Goal: Browse casually: Explore the website without a specific task or goal

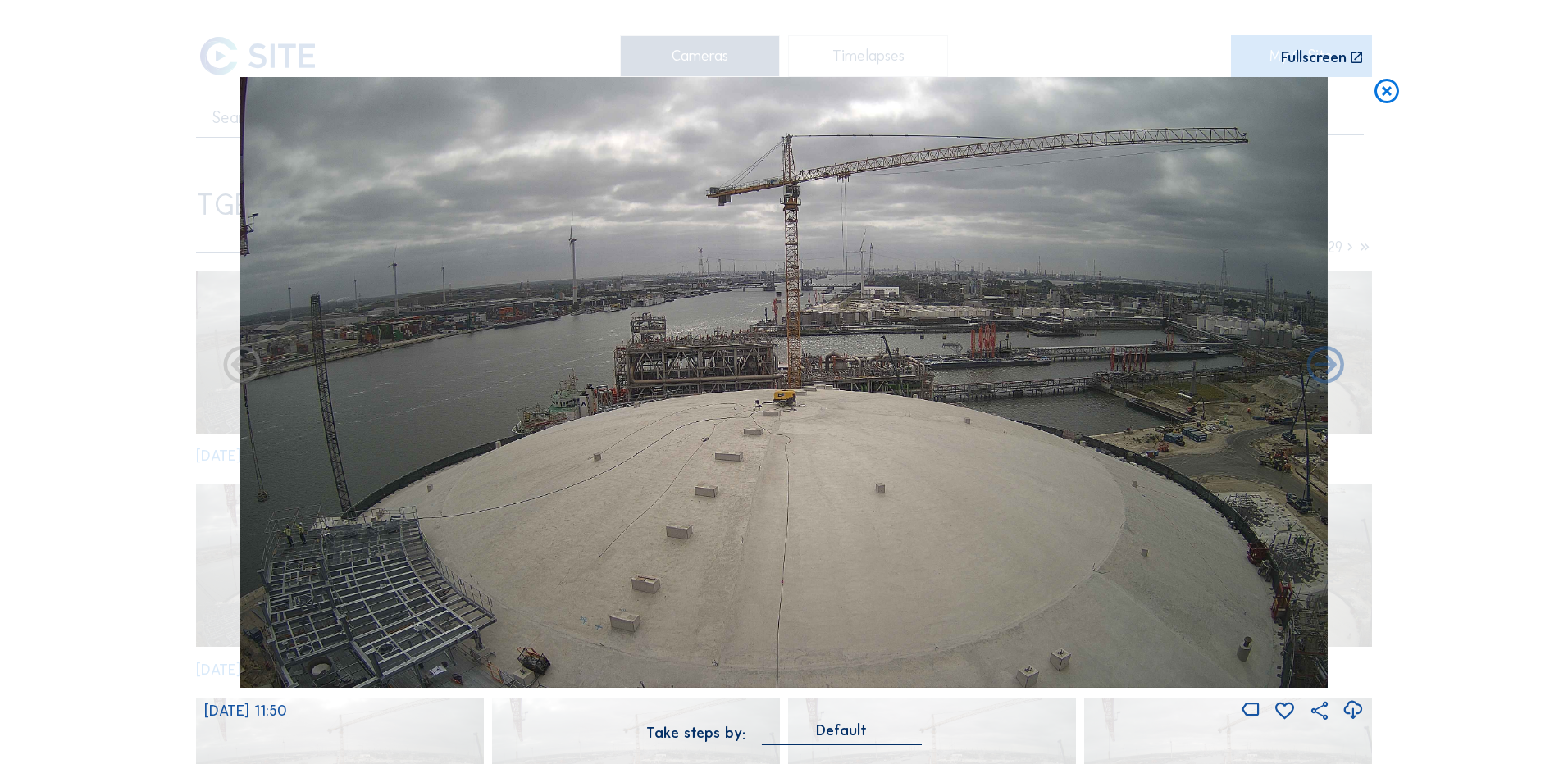
click at [1383, 95] on icon at bounding box center [1387, 92] width 30 height 31
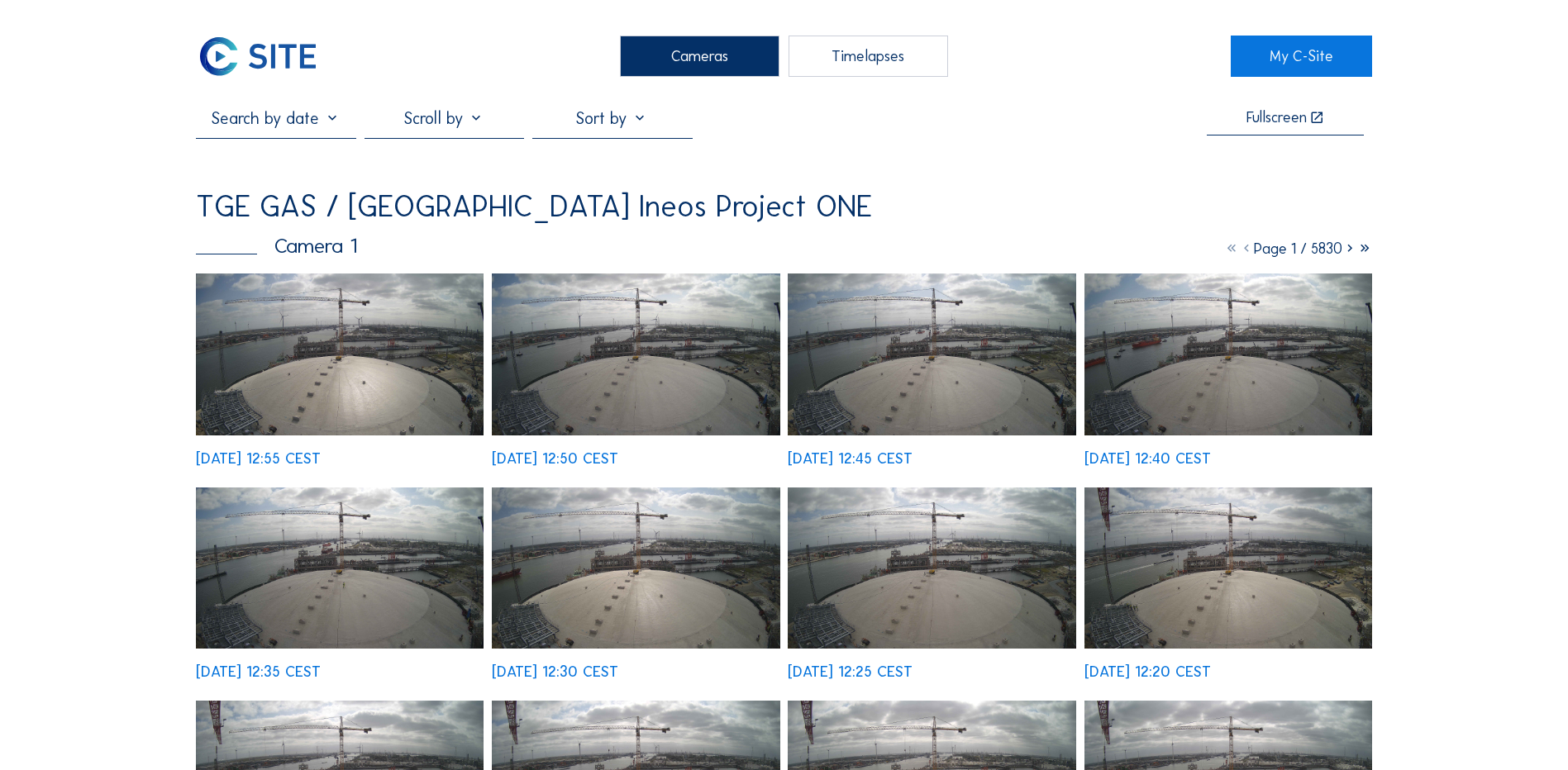
click at [357, 313] on img at bounding box center [339, 354] width 287 height 162
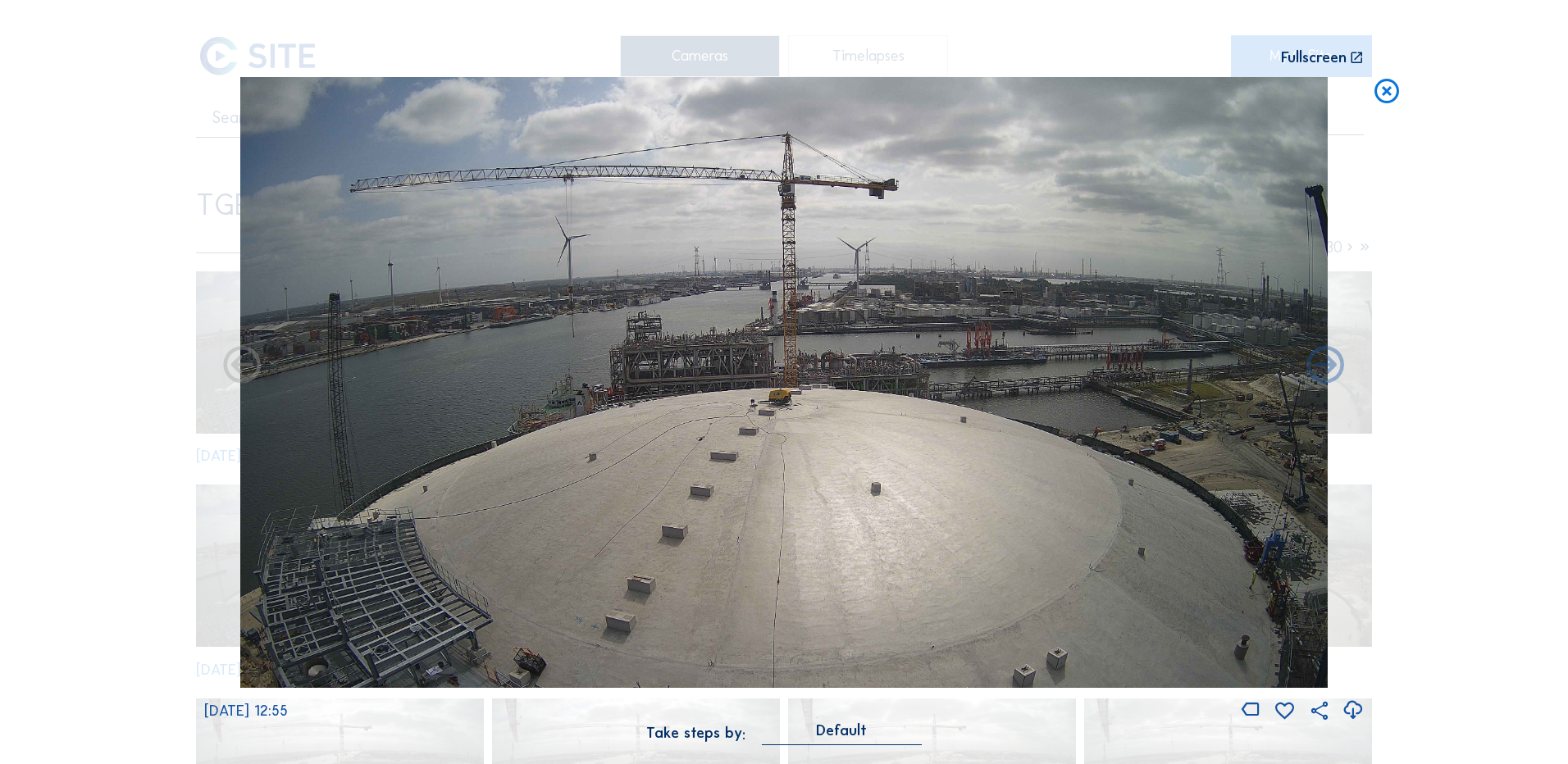
click at [1353, 712] on icon at bounding box center [1353, 710] width 22 height 27
click at [138, 493] on div "Scroll to travel through time | Press 'Alt' Button + Scroll to Zoom | Click and…" at bounding box center [784, 382] width 1568 height 764
click at [1393, 91] on icon at bounding box center [1387, 92] width 30 height 31
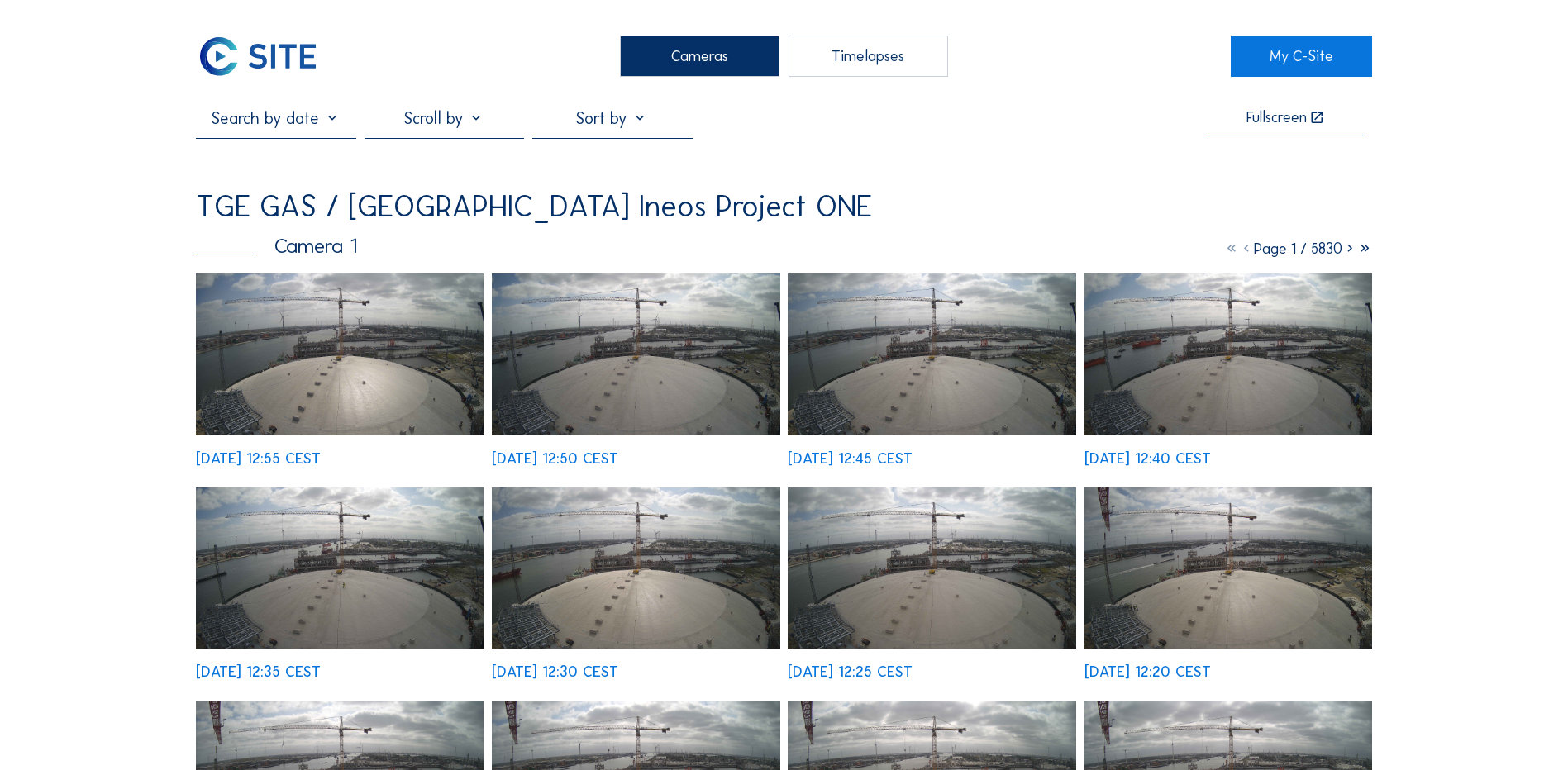
click at [676, 59] on div "Cameras" at bounding box center [700, 56] width 160 height 41
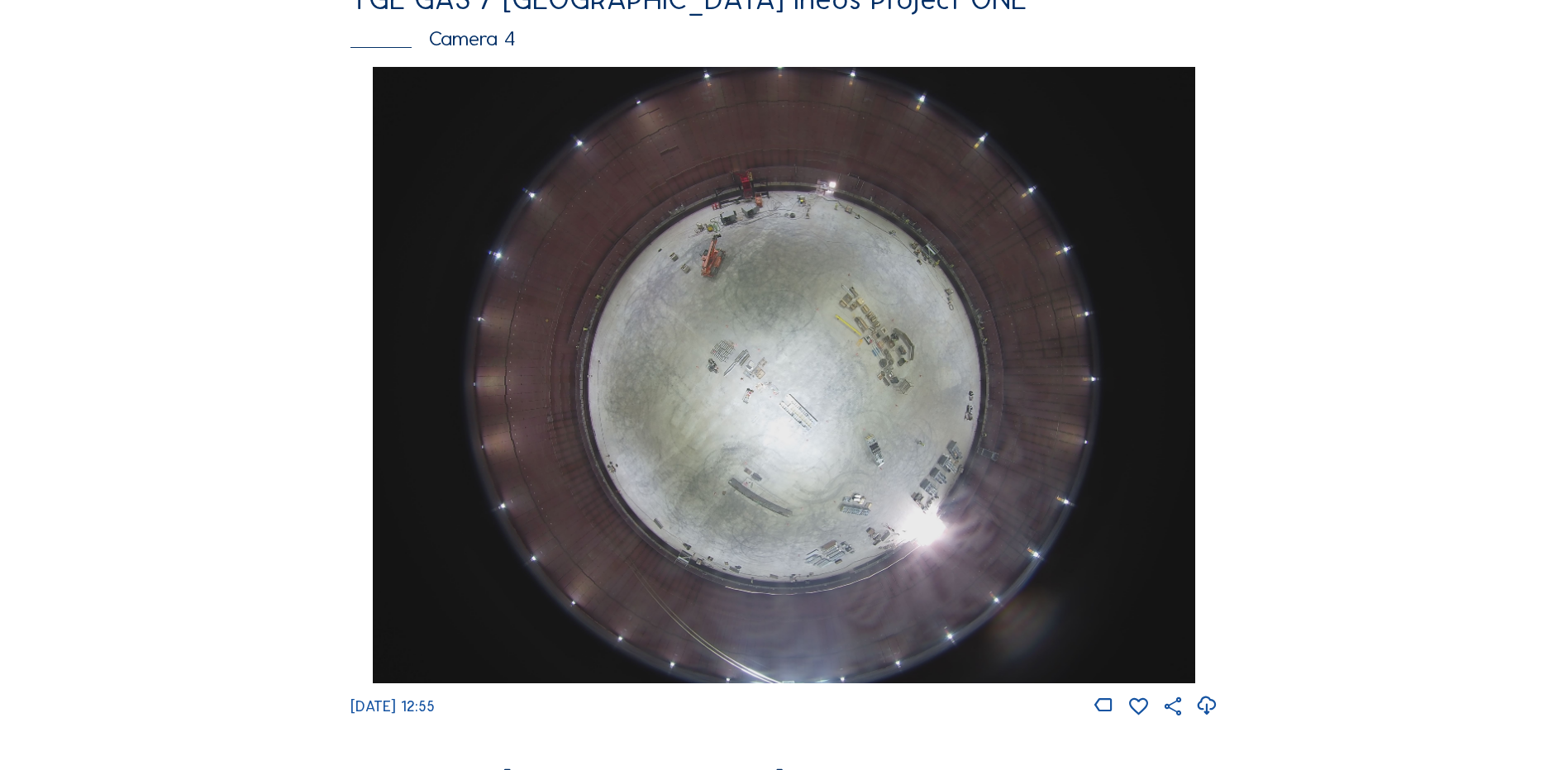
scroll to position [1486, 0]
click at [793, 329] on img at bounding box center [784, 374] width 821 height 616
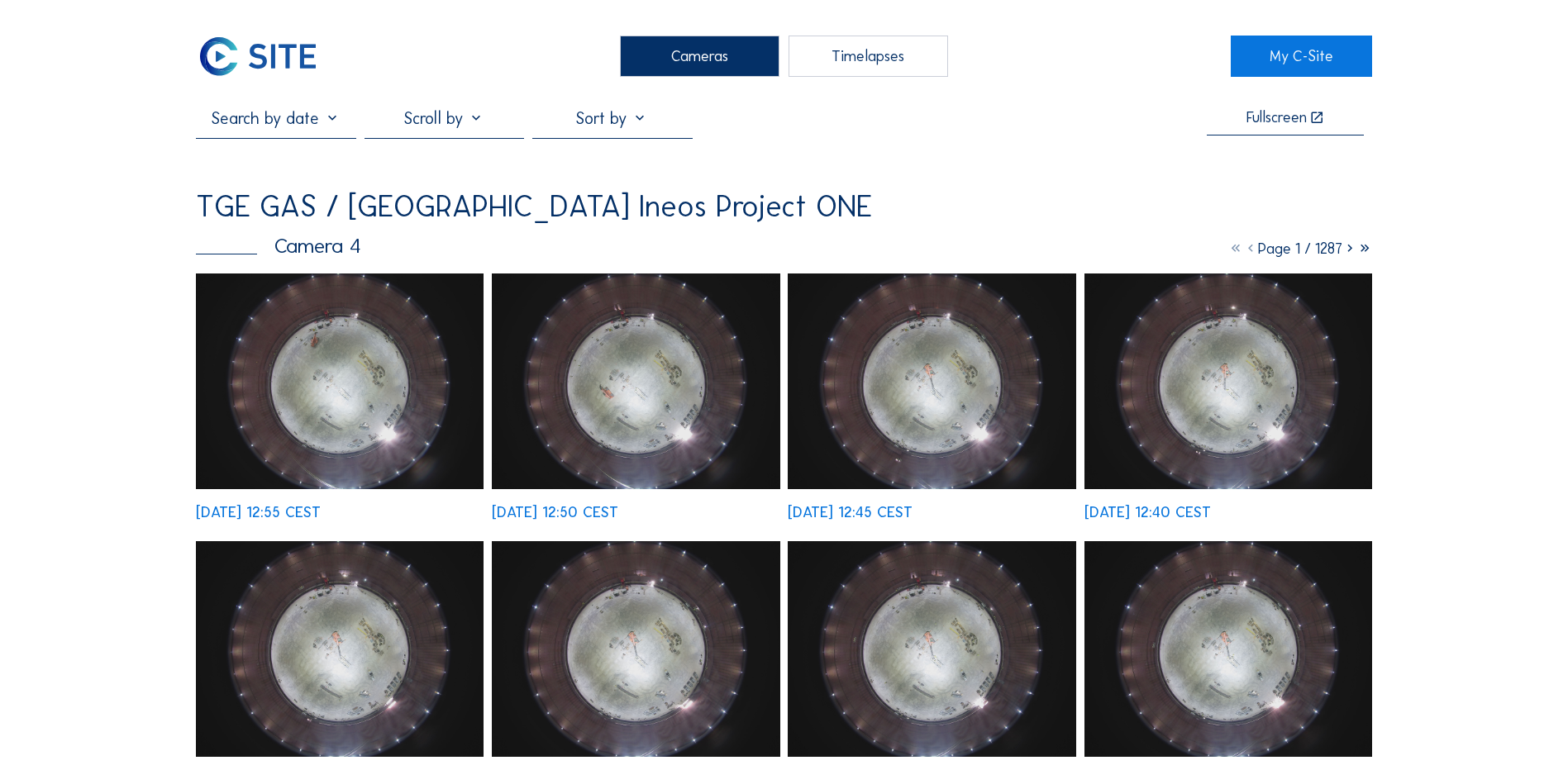
click at [351, 362] on img at bounding box center [339, 381] width 287 height 216
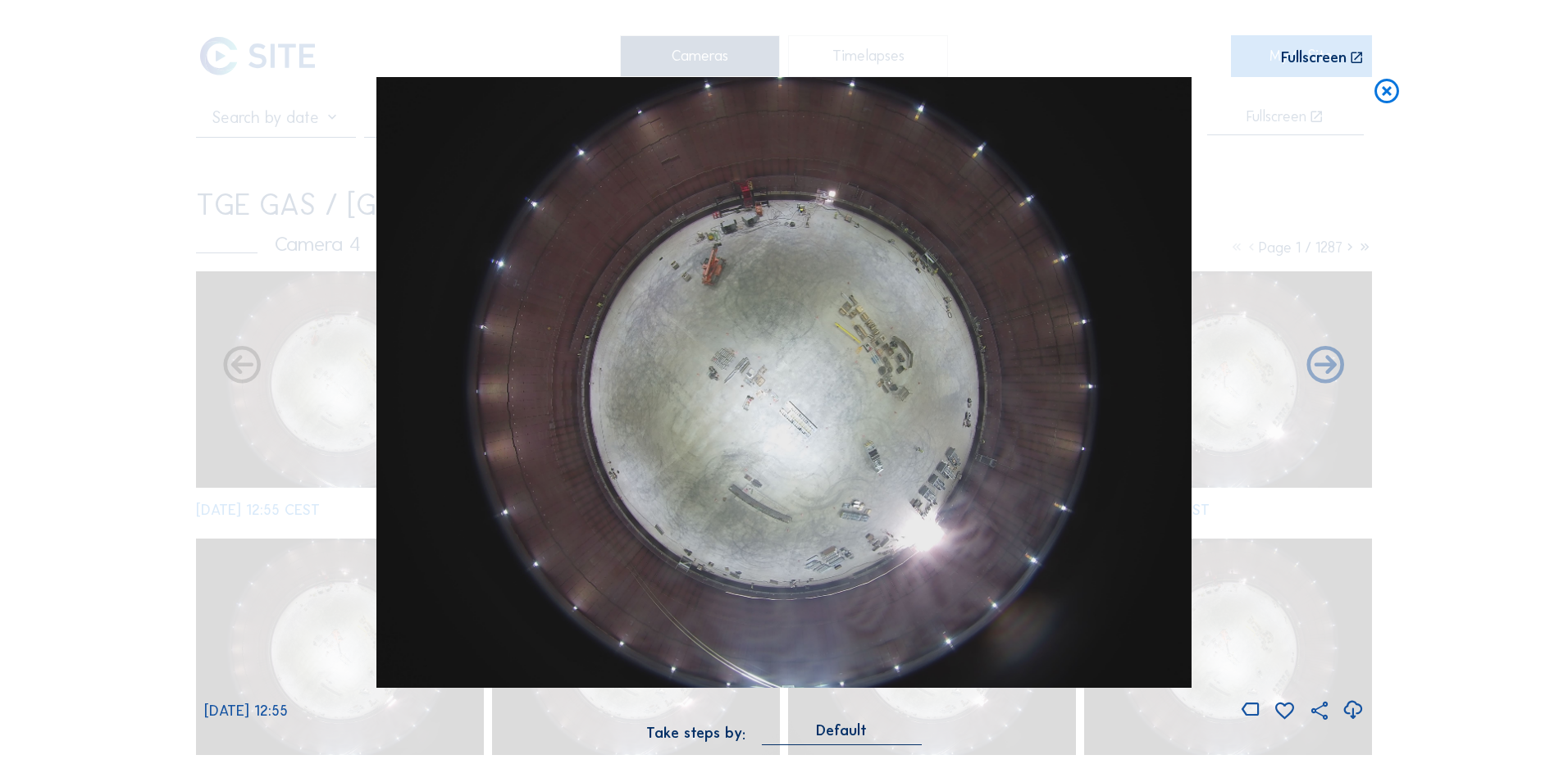
click at [1353, 706] on icon at bounding box center [1353, 710] width 22 height 27
